Goal: Find specific page/section: Find specific page/section

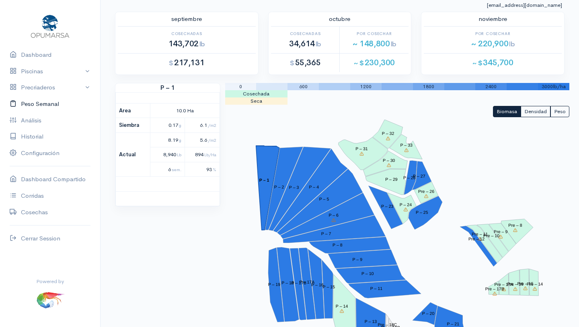
click at [36, 103] on link "Peso Semanal" at bounding box center [50, 104] width 100 height 16
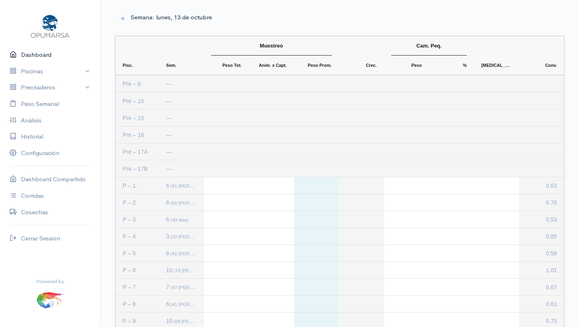
click at [35, 50] on link "Dashboard" at bounding box center [50, 55] width 100 height 16
